Goal: Task Accomplishment & Management: Use online tool/utility

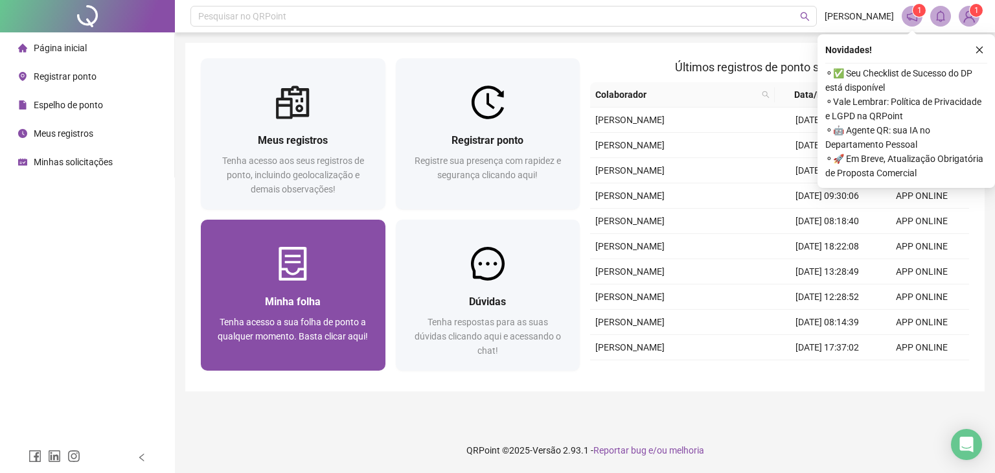
click at [309, 273] on img at bounding box center [293, 264] width 34 height 34
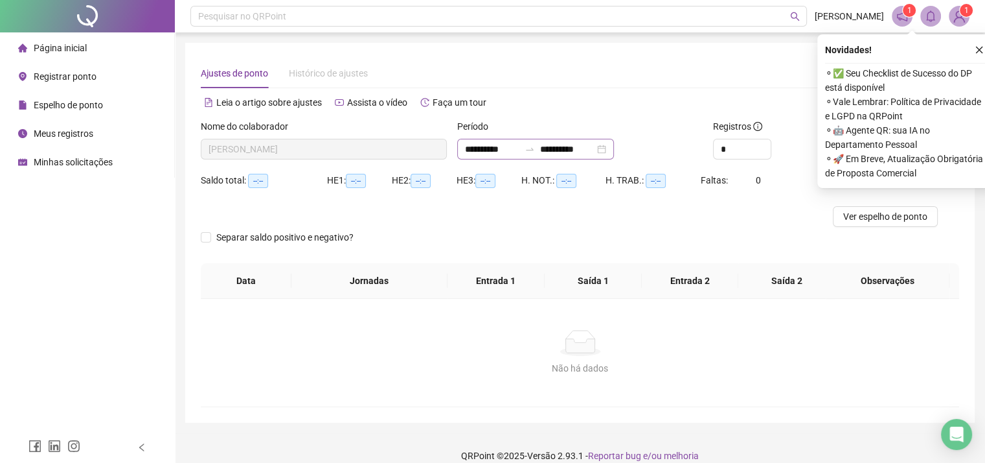
type input "**********"
type input "*"
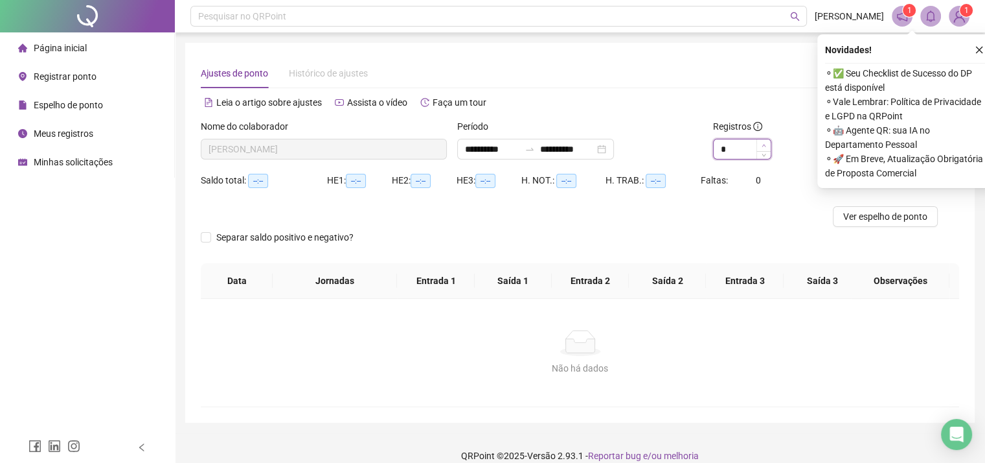
click at [764, 143] on icon "up" at bounding box center [764, 145] width 5 height 5
click at [980, 52] on icon "close" at bounding box center [979, 49] width 9 height 9
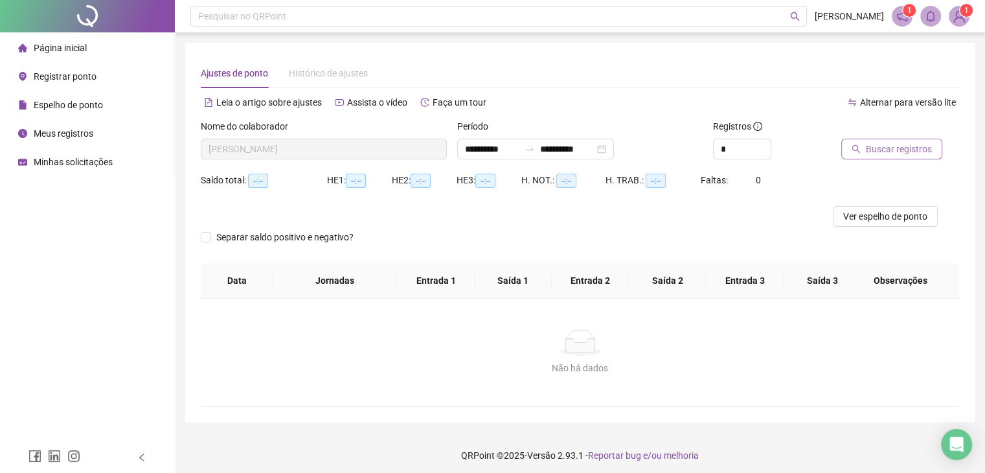
click at [897, 149] on span "Buscar registros" at bounding box center [899, 149] width 66 height 14
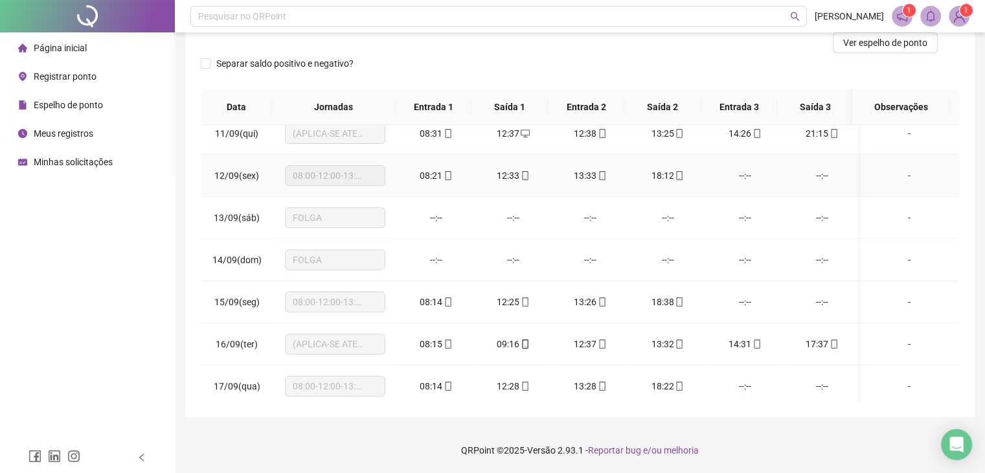
scroll to position [437, 0]
